Goal: Transaction & Acquisition: Purchase product/service

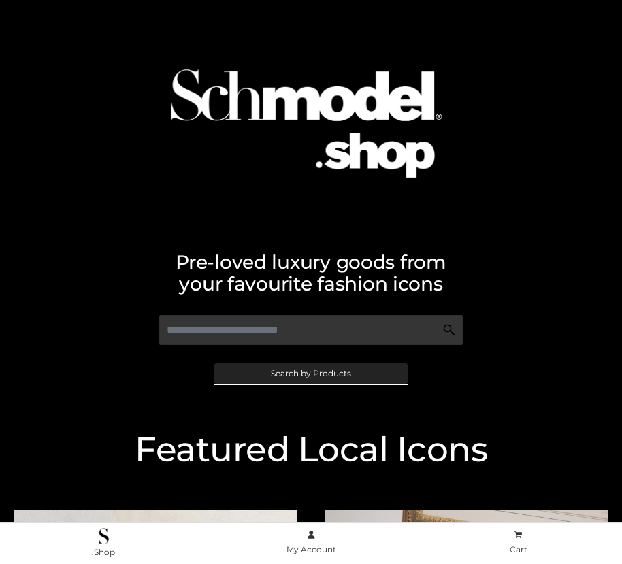
click at [310, 373] on span "Search by Products" at bounding box center [311, 374] width 80 height 8
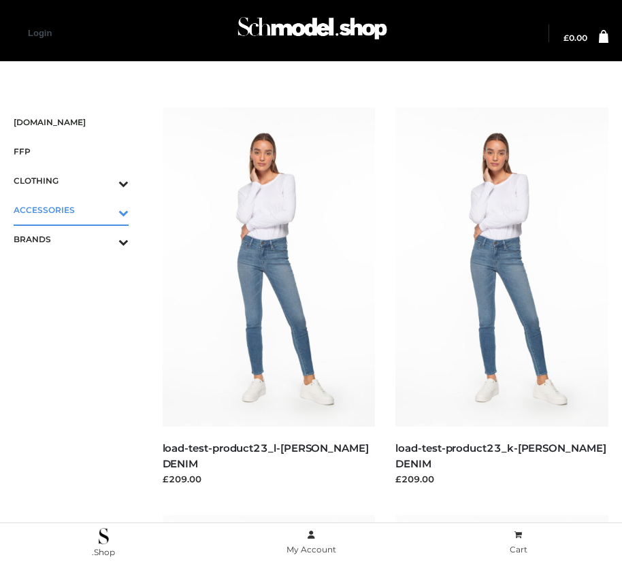
click at [104, 210] on icon "Toggle Submenu" at bounding box center [52, 213] width 152 height 16
click at [78, 268] on span "JEWELRY" at bounding box center [77, 269] width 101 height 16
click at [104, 298] on icon "Toggle Submenu" at bounding box center [52, 301] width 152 height 16
click at [78, 298] on span "PARKERSMITH" at bounding box center [77, 298] width 101 height 16
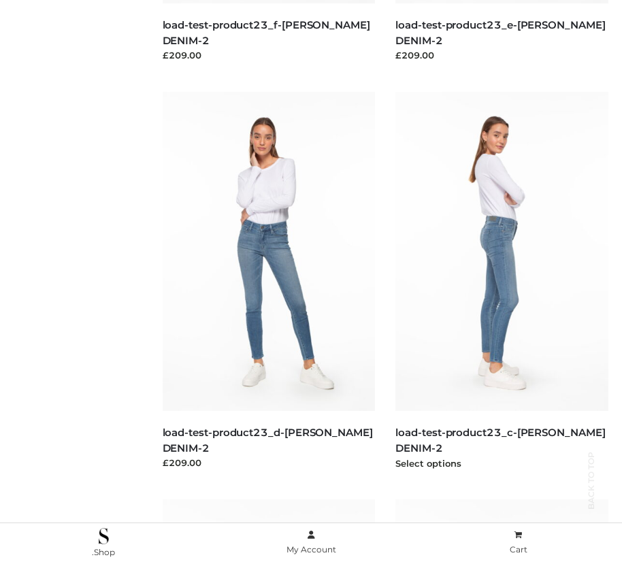
click at [502, 282] on img at bounding box center [502, 251] width 213 height 319
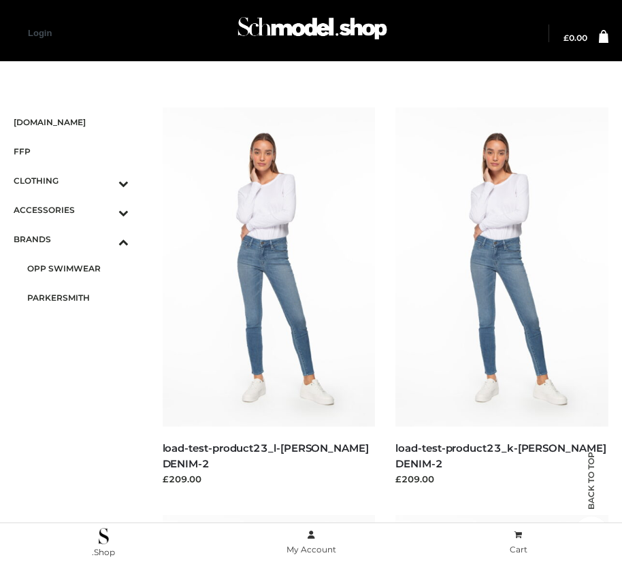
scroll to position [2055, 0]
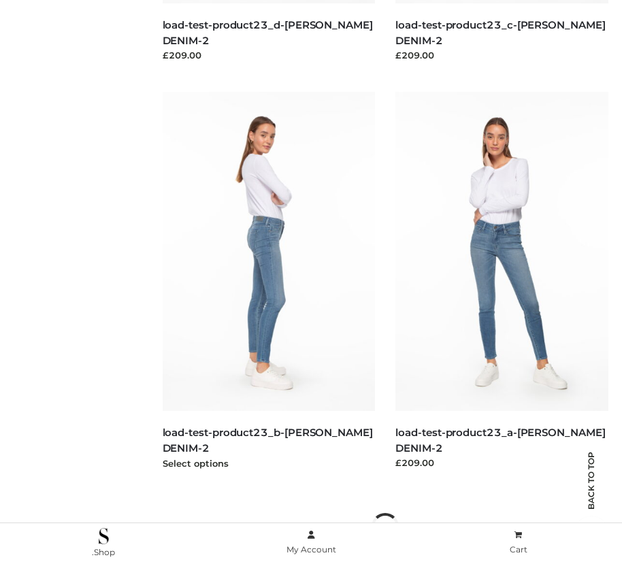
click at [268, 282] on img at bounding box center [269, 251] width 213 height 319
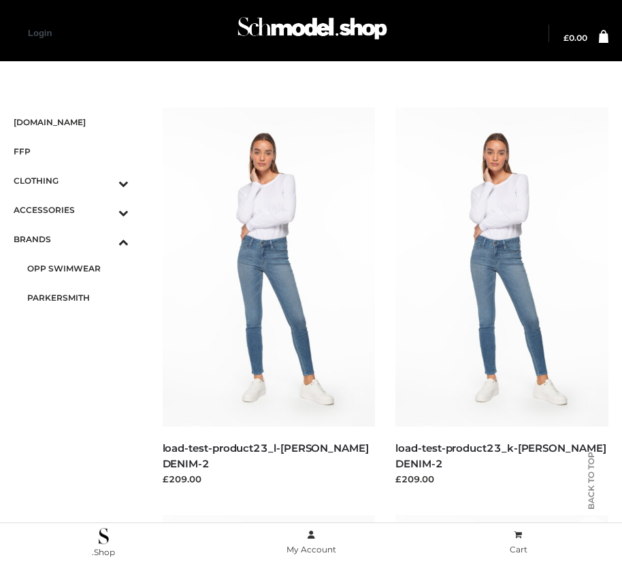
scroll to position [831, 0]
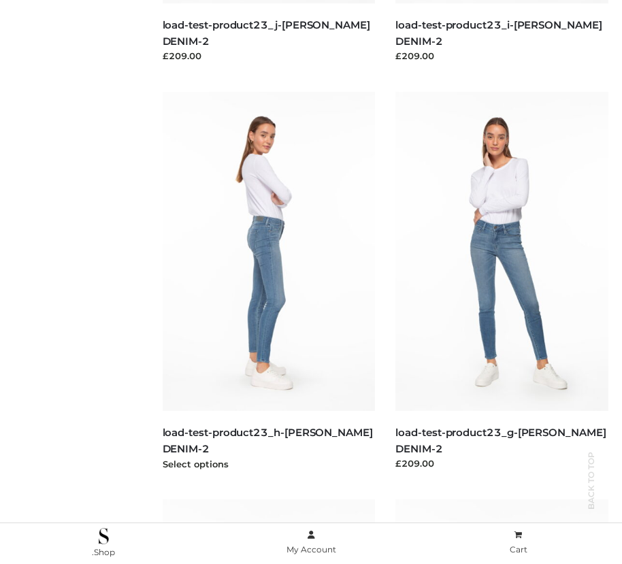
click at [268, 282] on img at bounding box center [269, 251] width 213 height 319
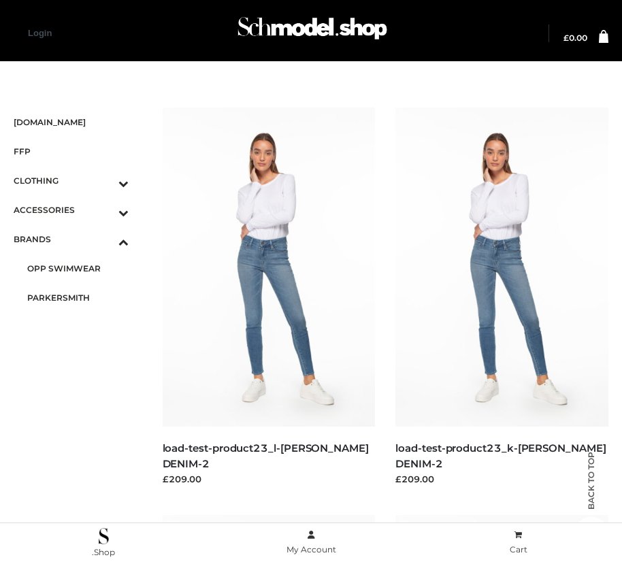
scroll to position [16, 0]
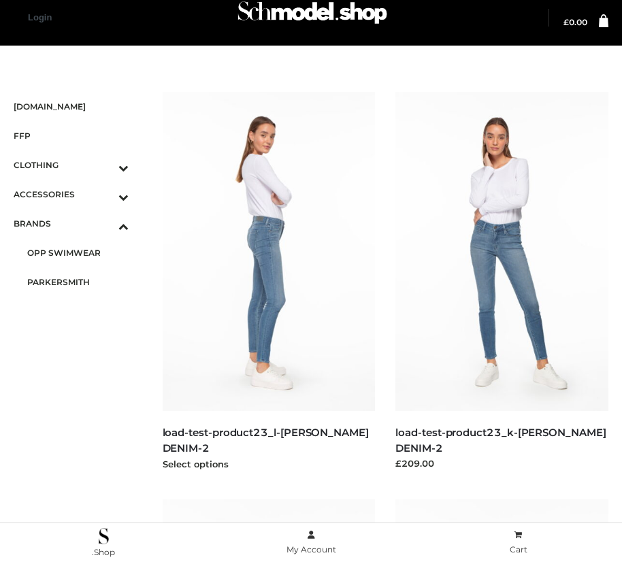
click at [268, 282] on img at bounding box center [269, 251] width 213 height 319
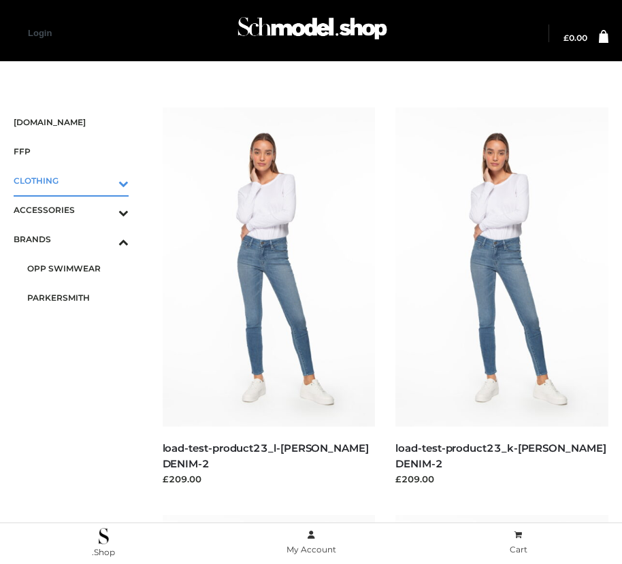
click at [104, 180] on icon "Toggle Submenu" at bounding box center [52, 184] width 152 height 16
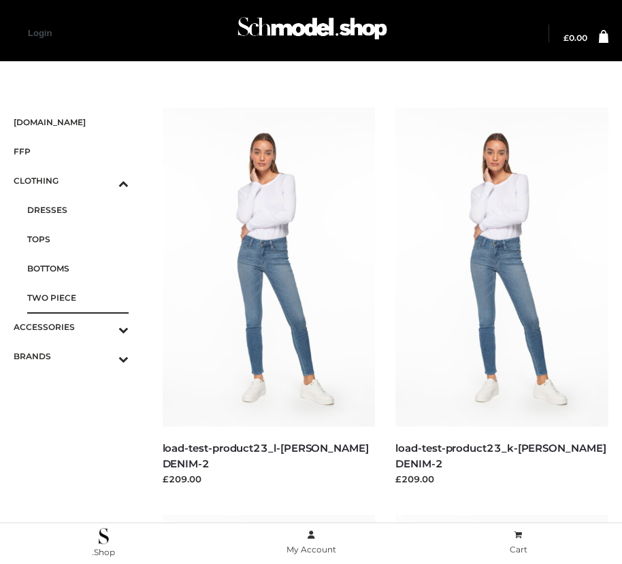
click at [78, 298] on span "TWO PIECE" at bounding box center [77, 298] width 101 height 16
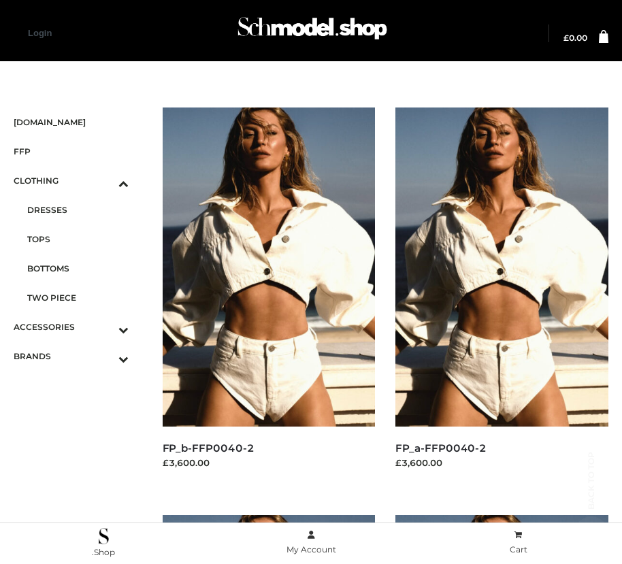
scroll to position [1648, 0]
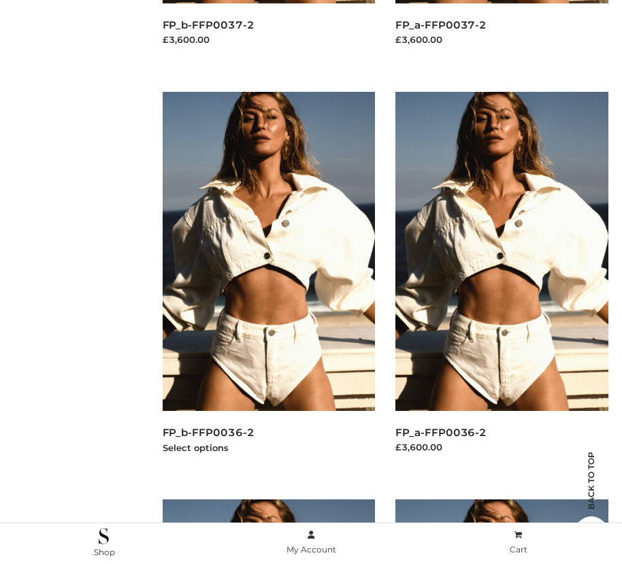
click at [268, 282] on img at bounding box center [269, 251] width 213 height 319
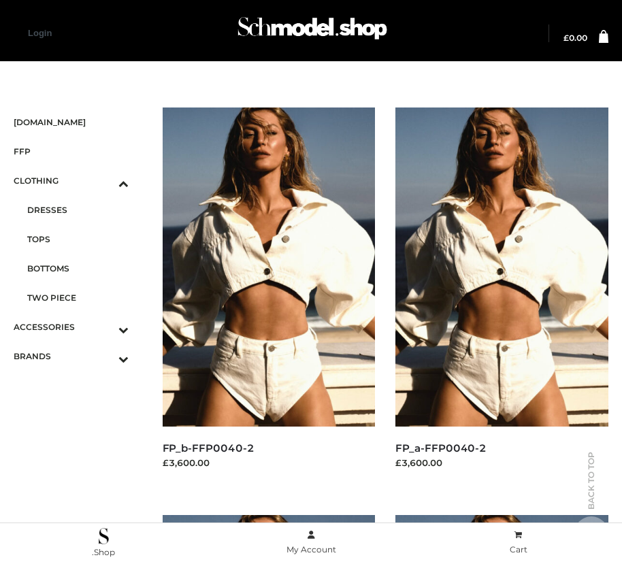
scroll to position [2055, 0]
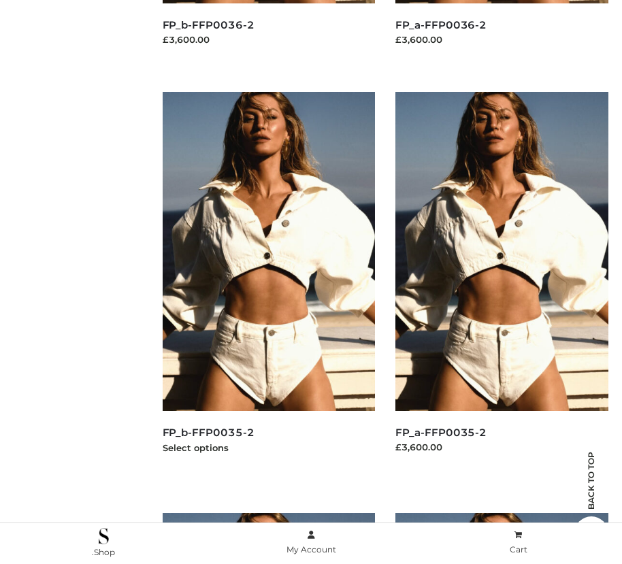
click at [268, 282] on img at bounding box center [269, 251] width 213 height 319
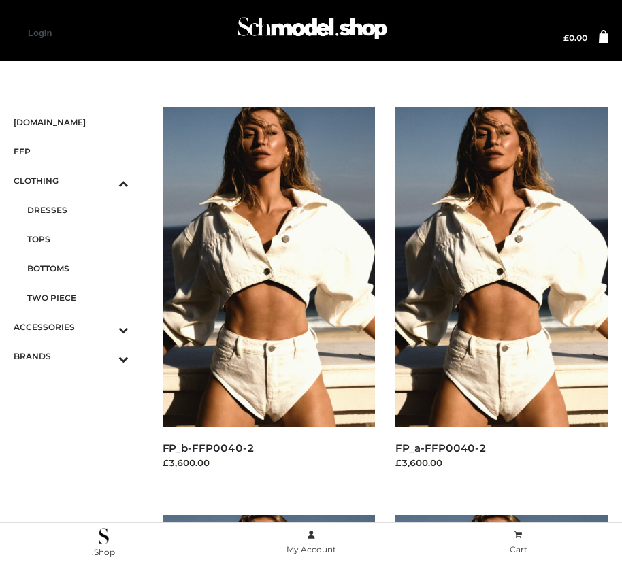
scroll to position [423, 0]
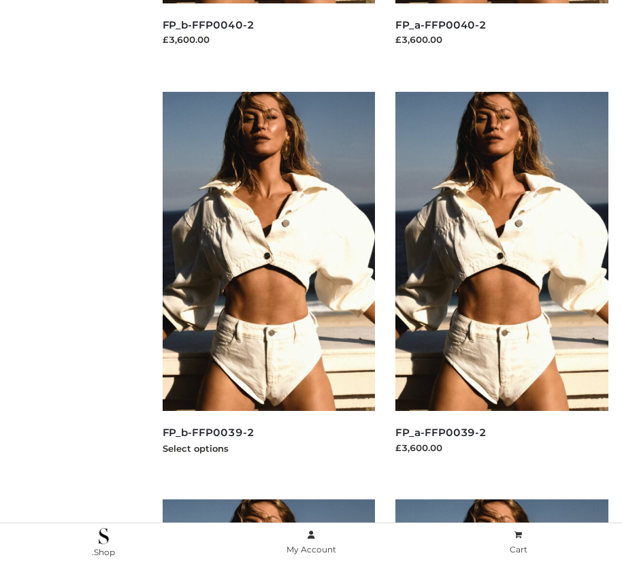
click at [268, 282] on img at bounding box center [269, 251] width 213 height 319
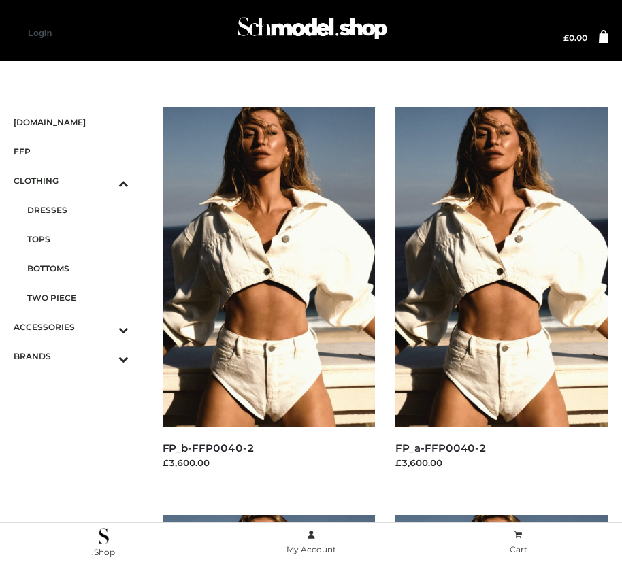
scroll to position [1239, 0]
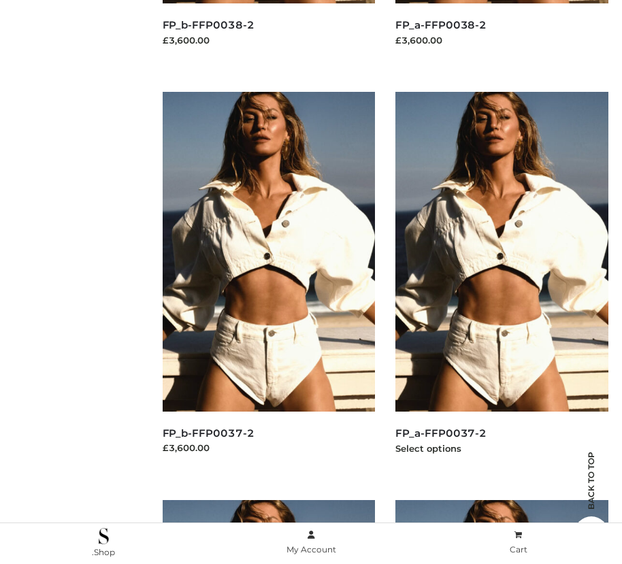
click at [502, 282] on img at bounding box center [502, 251] width 213 height 319
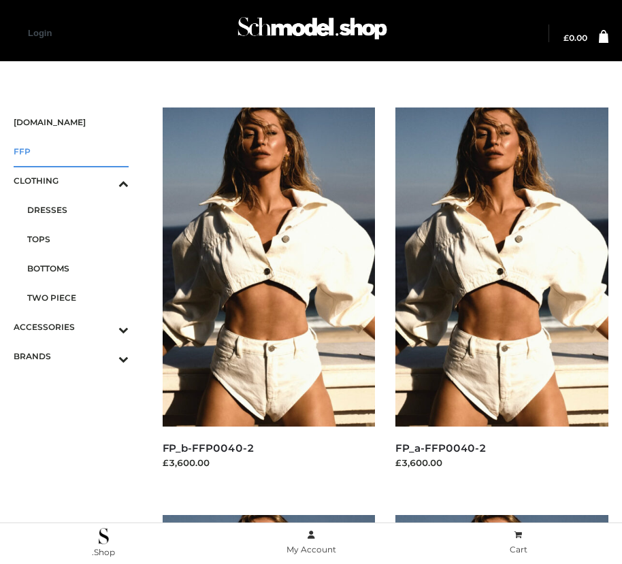
click at [71, 151] on span "FFP" at bounding box center [71, 152] width 115 height 16
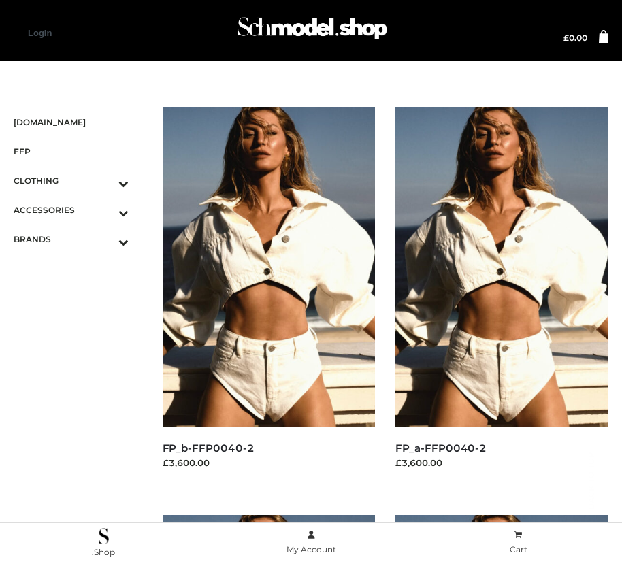
scroll to position [2055, 0]
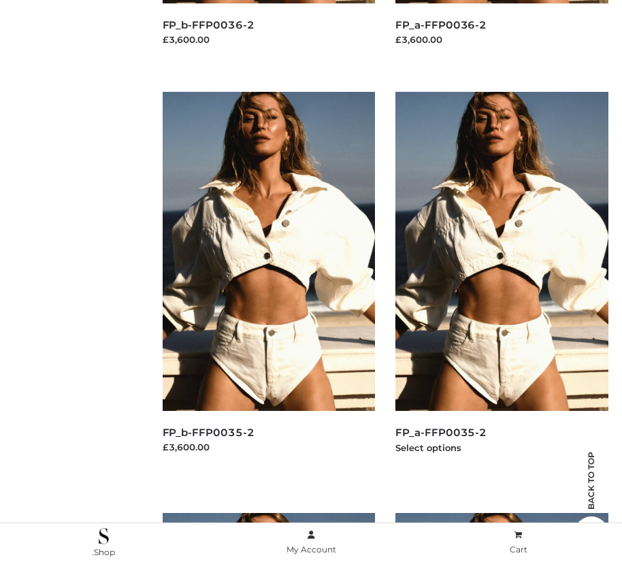
click at [502, 282] on img at bounding box center [502, 251] width 213 height 319
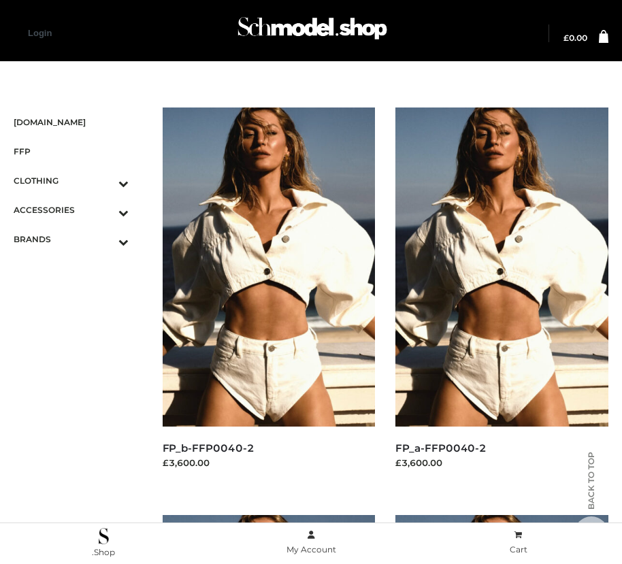
scroll to position [423, 0]
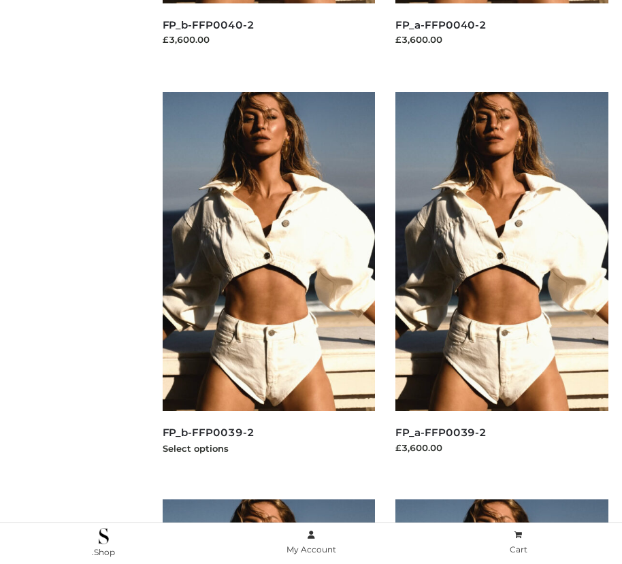
click at [268, 282] on img at bounding box center [269, 251] width 213 height 319
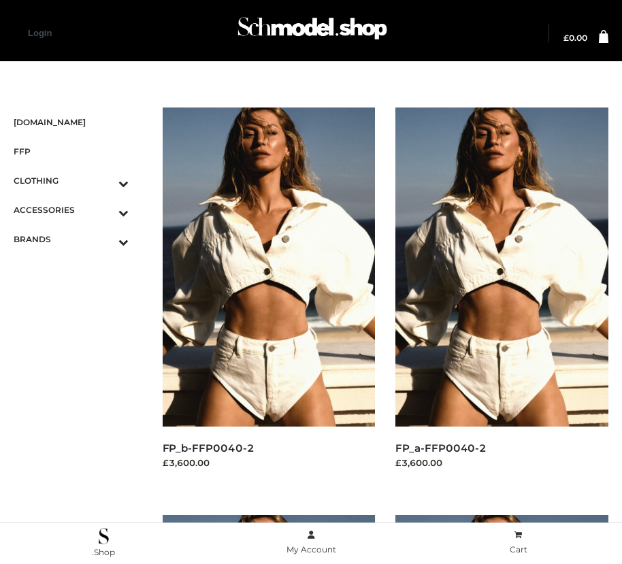
scroll to position [16, 0]
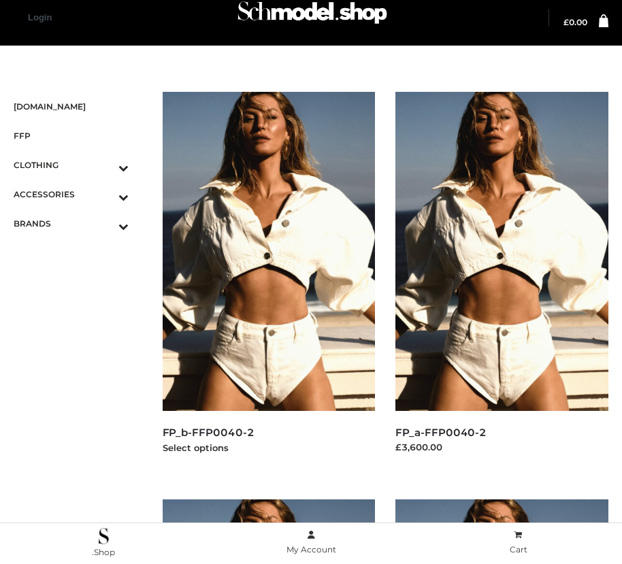
click at [268, 282] on img at bounding box center [269, 251] width 213 height 319
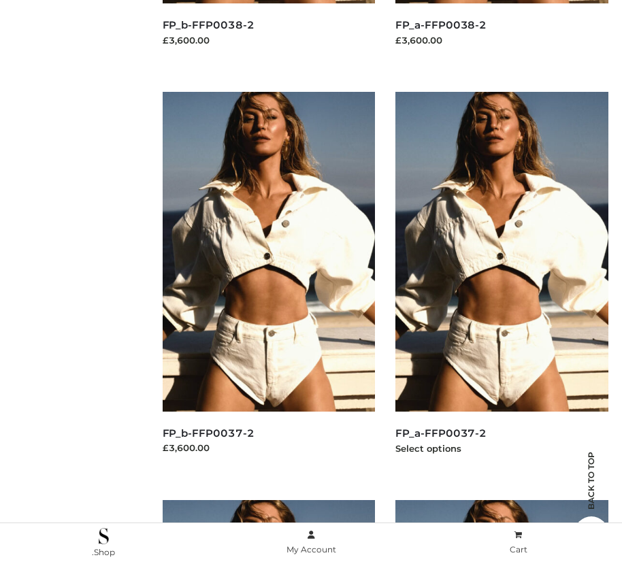
click at [502, 282] on img at bounding box center [502, 251] width 213 height 319
